Goal: Use online tool/utility: Use online tool/utility

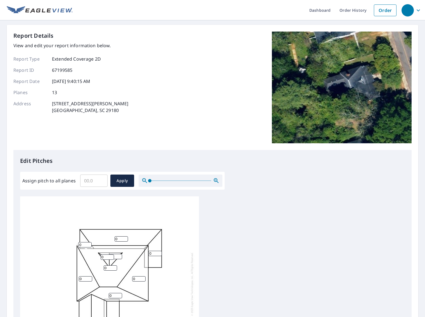
click at [97, 180] on input "Assign pitch to all planes" at bounding box center [93, 181] width 27 height 16
type input "9"
click at [120, 179] on span "Apply" at bounding box center [122, 180] width 15 height 7
type input "9"
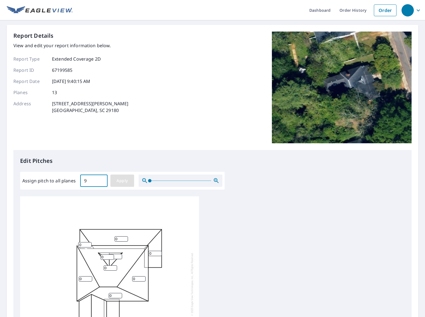
type input "9"
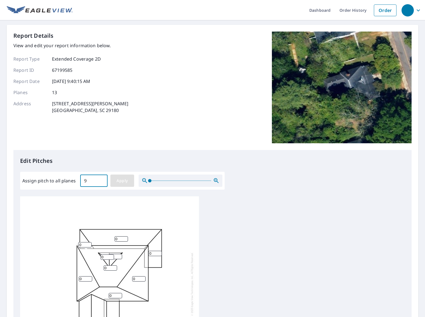
type input "9"
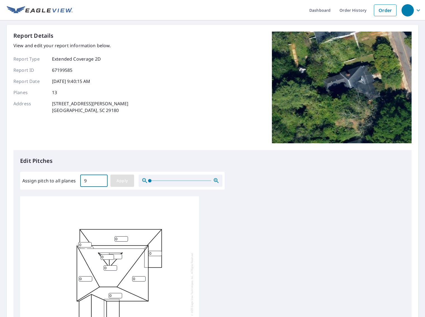
type input "9"
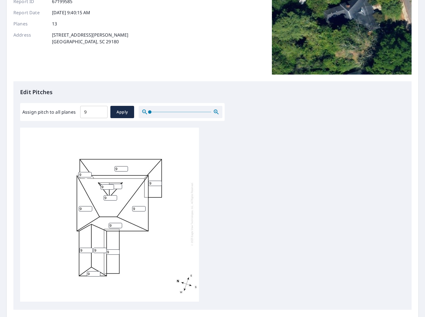
scroll to position [125, 0]
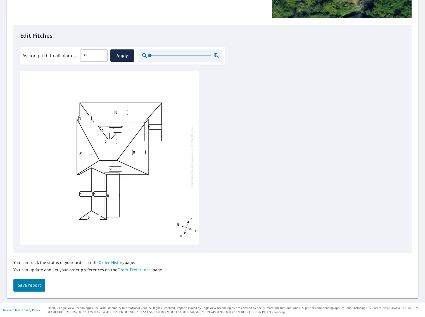
click at [113, 195] on input "9" at bounding box center [112, 195] width 13 height 5
click at [118, 195] on input "10" at bounding box center [112, 195] width 13 height 5
click at [117, 196] on input "9" at bounding box center [112, 195] width 13 height 5
click at [117, 196] on input "8" at bounding box center [112, 195] width 13 height 5
click at [117, 196] on input "7" at bounding box center [112, 195] width 13 height 5
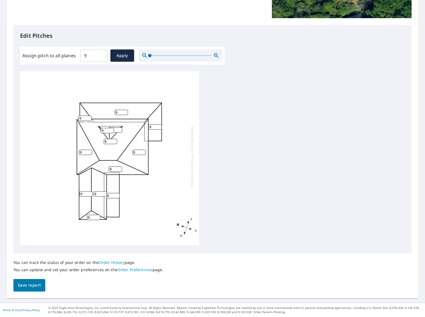
click at [117, 196] on input "6" at bounding box center [112, 195] width 13 height 5
click at [117, 196] on input "5" at bounding box center [112, 195] width 13 height 5
click at [117, 196] on input "4" at bounding box center [112, 195] width 13 height 5
click at [117, 195] on input "5" at bounding box center [112, 195] width 13 height 5
click at [117, 195] on input "6" at bounding box center [112, 195] width 13 height 5
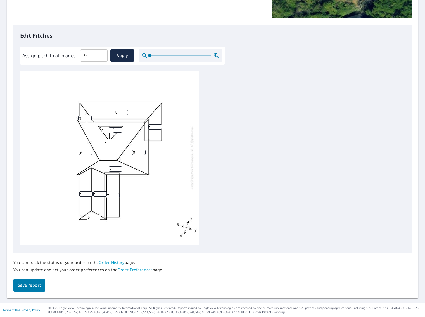
click at [117, 195] on input "7" at bounding box center [112, 195] width 13 height 5
click at [117, 195] on input "8" at bounding box center [112, 195] width 13 height 5
type input "9"
click at [117, 195] on input "9" at bounding box center [112, 195] width 13 height 5
click at [33, 283] on span "Save report" at bounding box center [29, 285] width 23 height 7
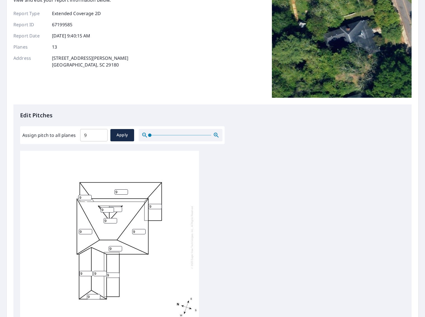
scroll to position [0, 0]
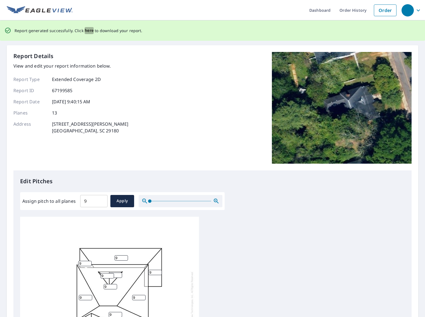
click at [86, 30] on span "here" at bounding box center [89, 30] width 9 height 7
